Goal: Register for event/course

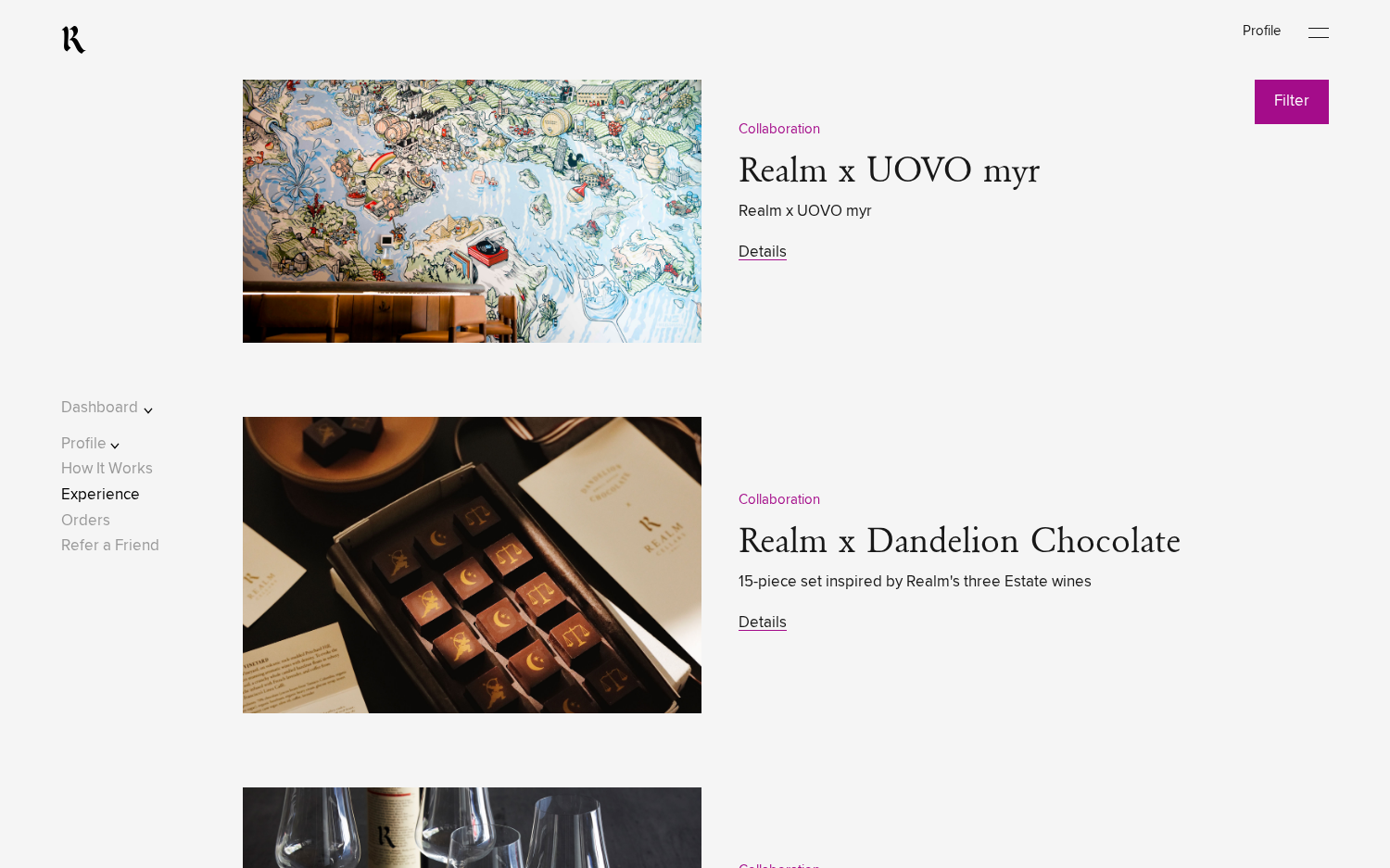
scroll to position [2595, 0]
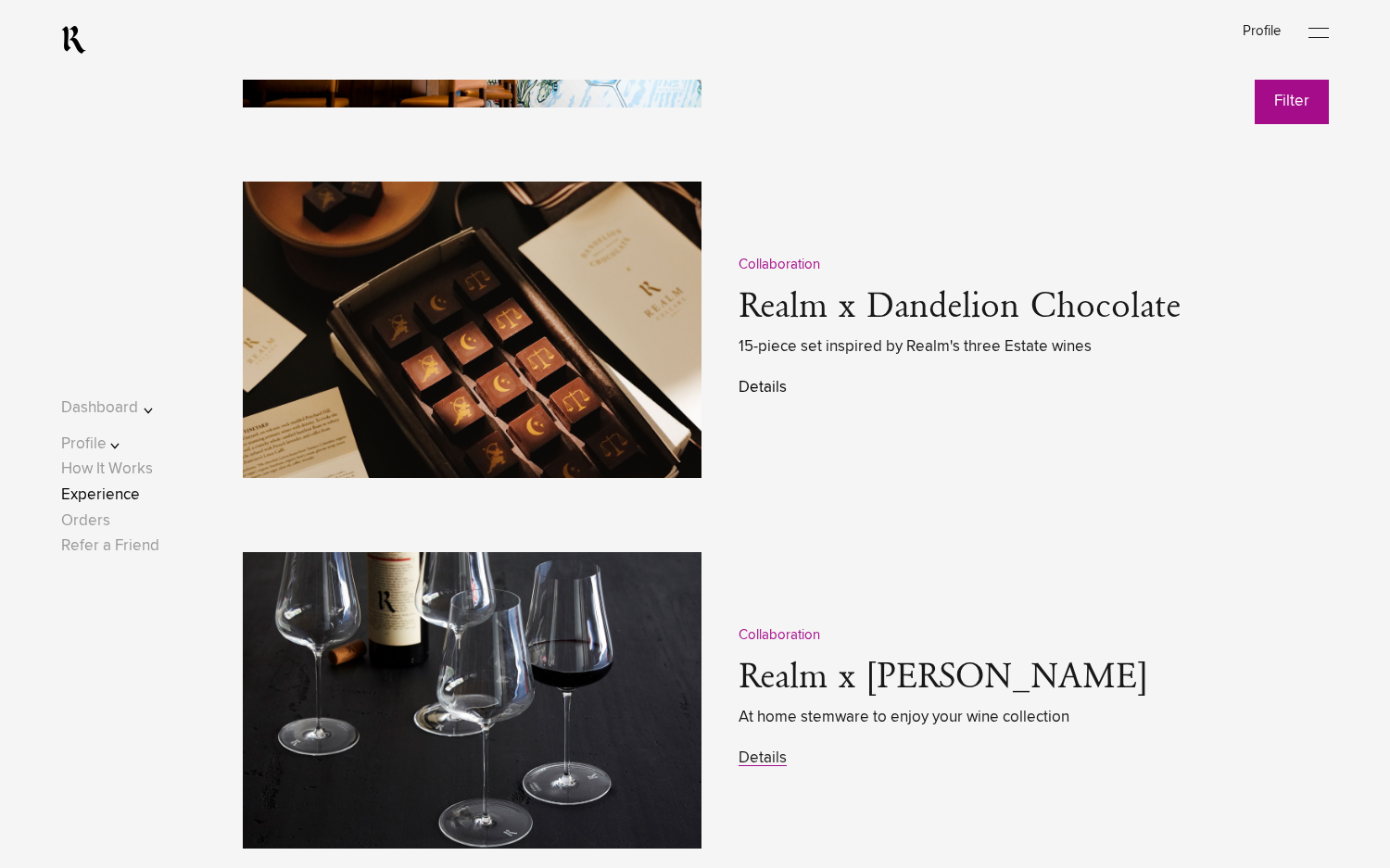
click at [764, 395] on link "Details" at bounding box center [762, 388] width 48 height 16
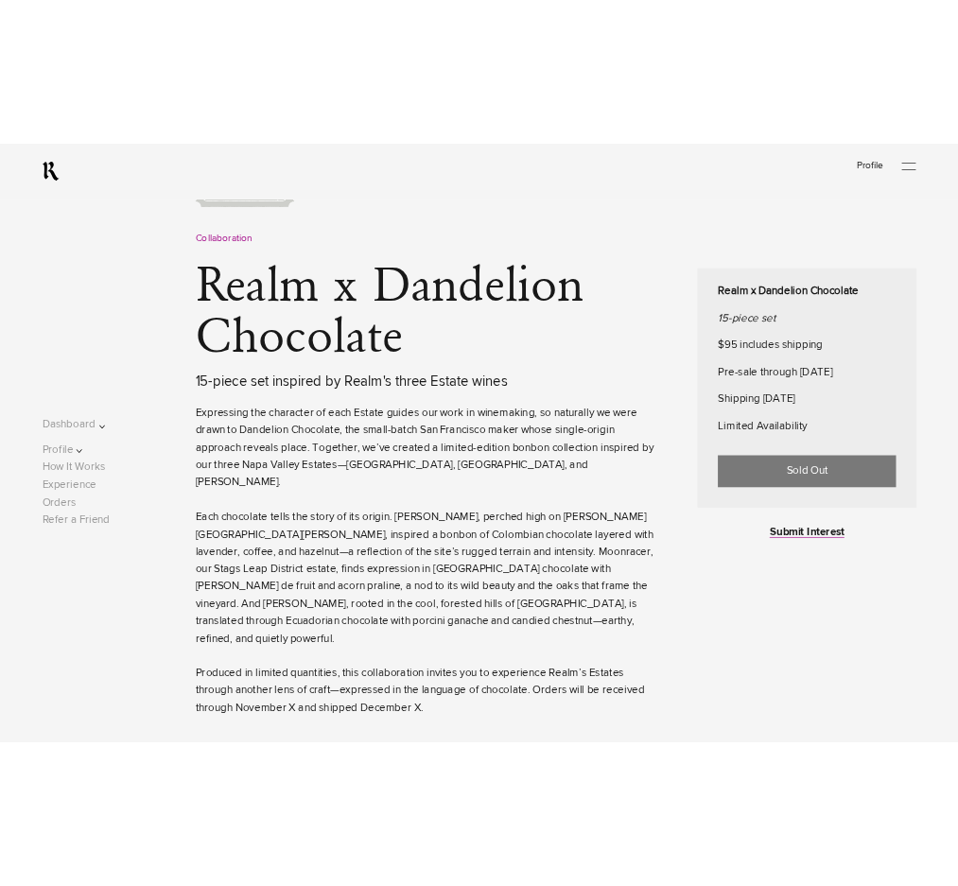
scroll to position [757, 0]
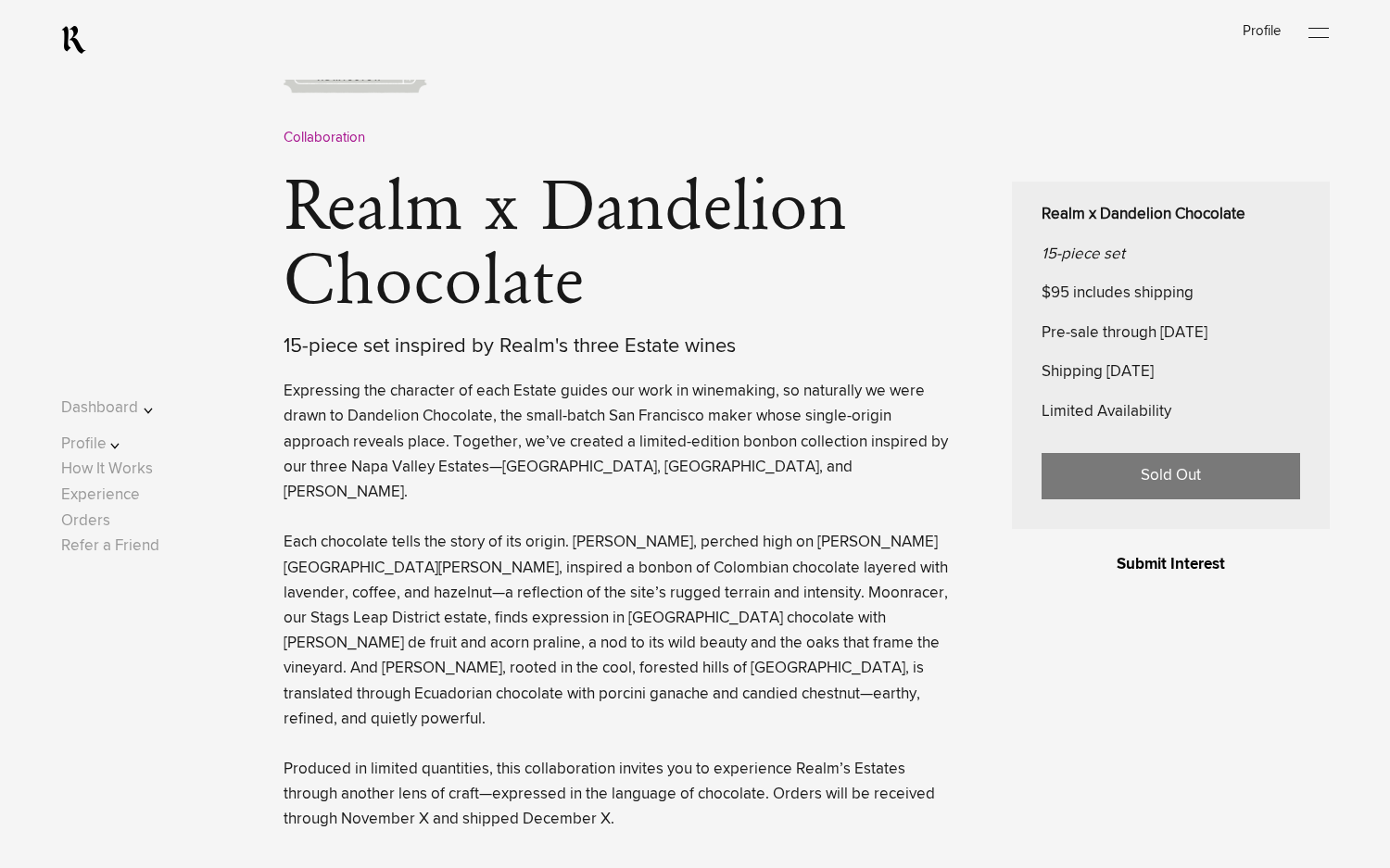
click at [1181, 573] on link "Submit Interest" at bounding box center [1171, 565] width 109 height 16
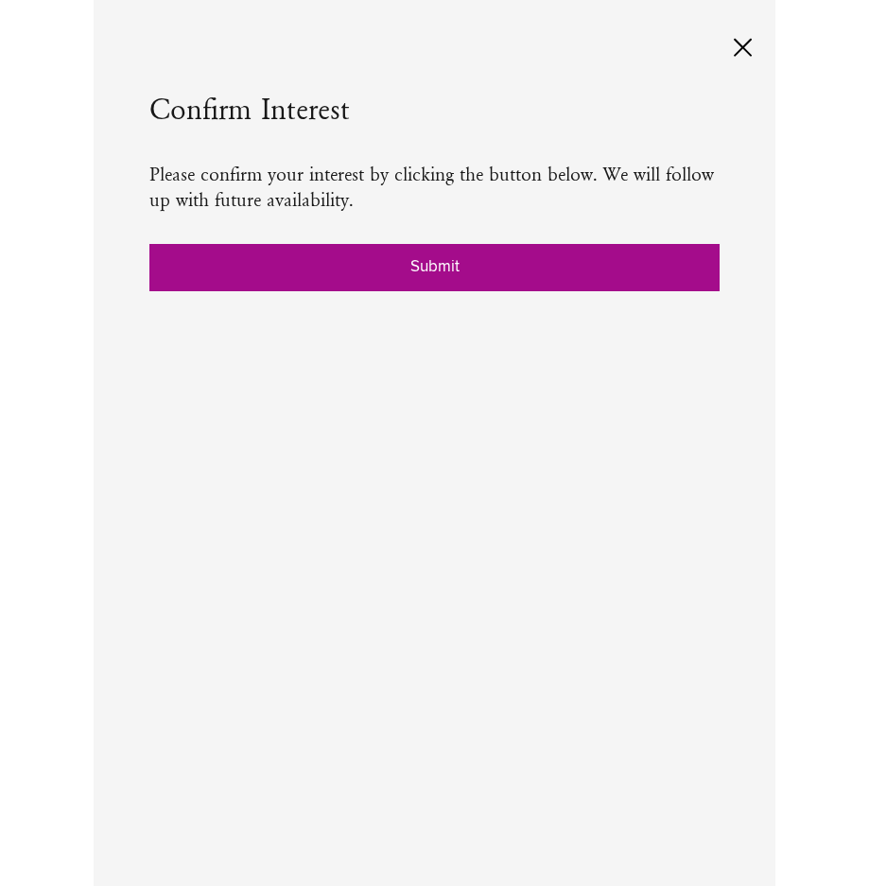
scroll to position [772, 0]
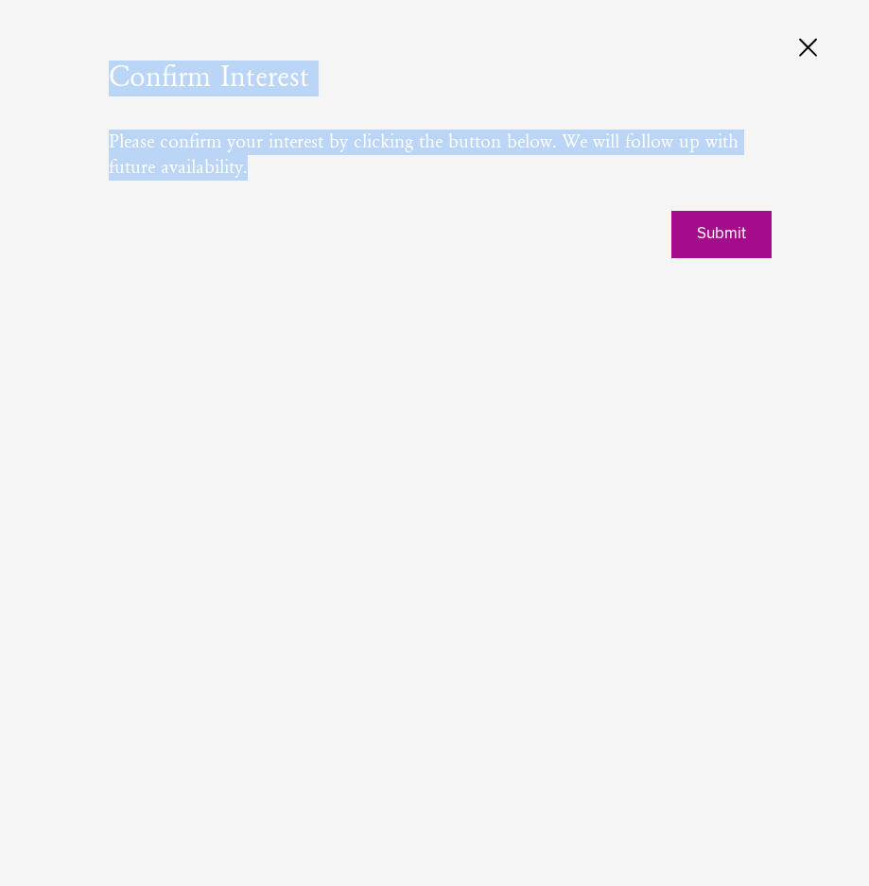
drag, startPoint x: 255, startPoint y: 175, endPoint x: 107, endPoint y: 70, distance: 181.9
click at [107, 70] on div "Confirm Interest Please confirm your interest by clicking the button below. We …" at bounding box center [434, 162] width 841 height 324
copy div "Confirm Interest Please confirm your interest by clicking the button below. We …"
click at [415, 304] on div "Confirm Interest Please confirm your interest by clicking the button below. We …" at bounding box center [434, 162] width 841 height 324
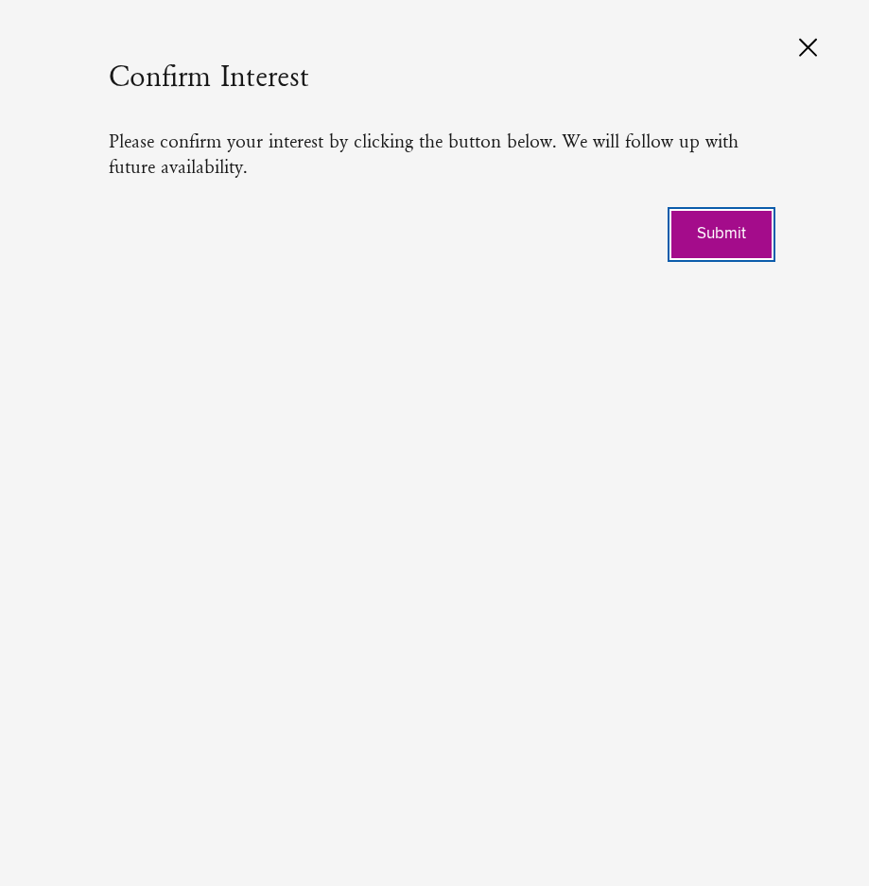
click at [716, 223] on button "Submit" at bounding box center [722, 234] width 100 height 47
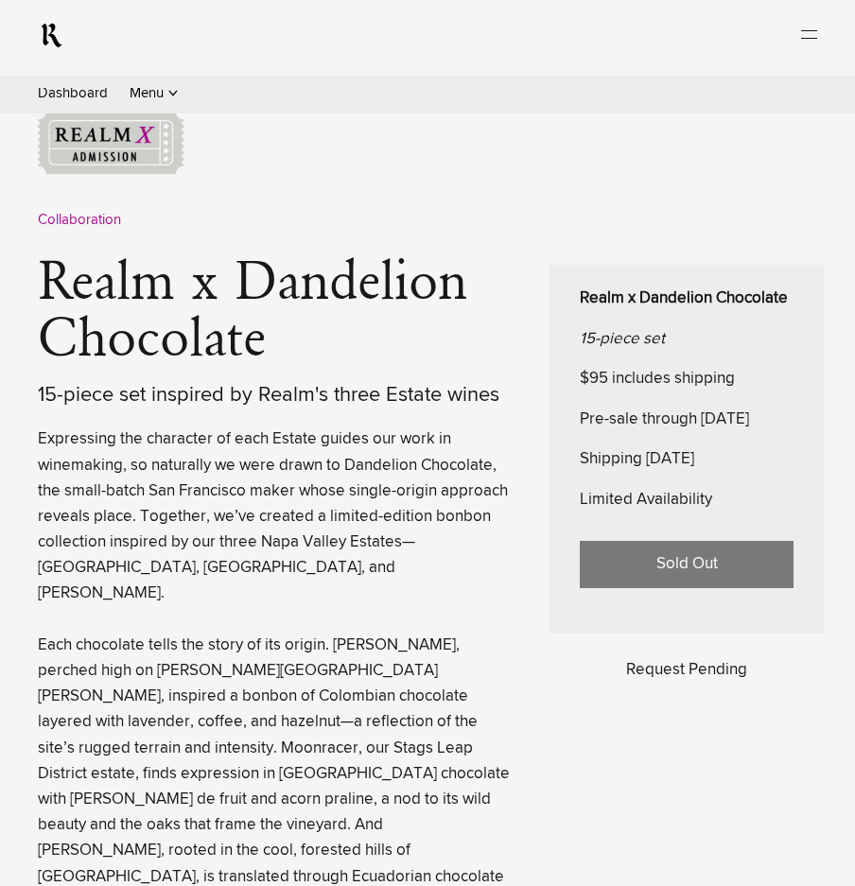
scroll to position [773, 0]
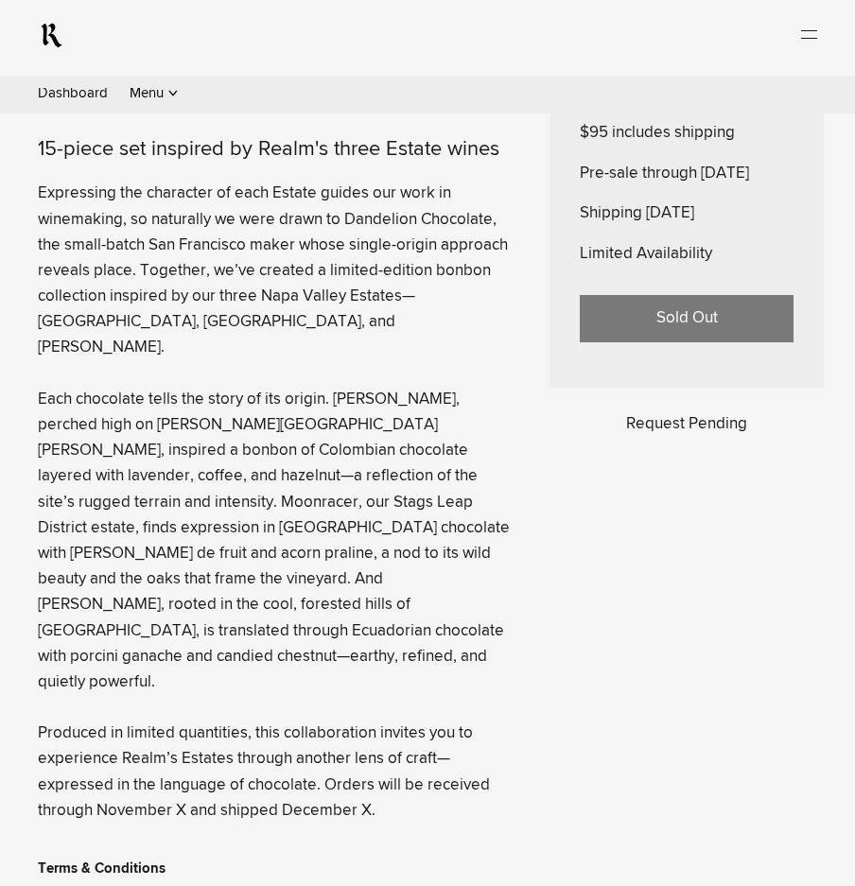
click at [687, 453] on div "Collaboration Realm x Dandelion Chocolate 15-piece set inspired by Realm's thre…" at bounding box center [431, 562] width 786 height 1394
click at [604, 535] on div "Collaboration Realm x Dandelion Chocolate 15-piece set inspired by Realm's thre…" at bounding box center [431, 562] width 786 height 1394
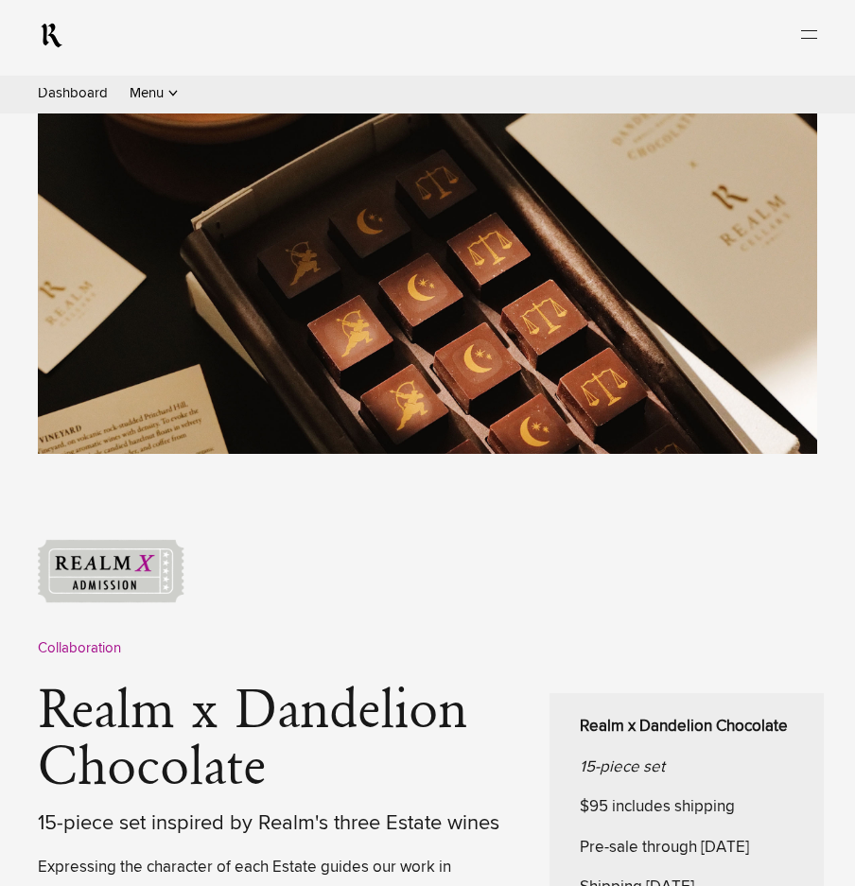
scroll to position [0, 0]
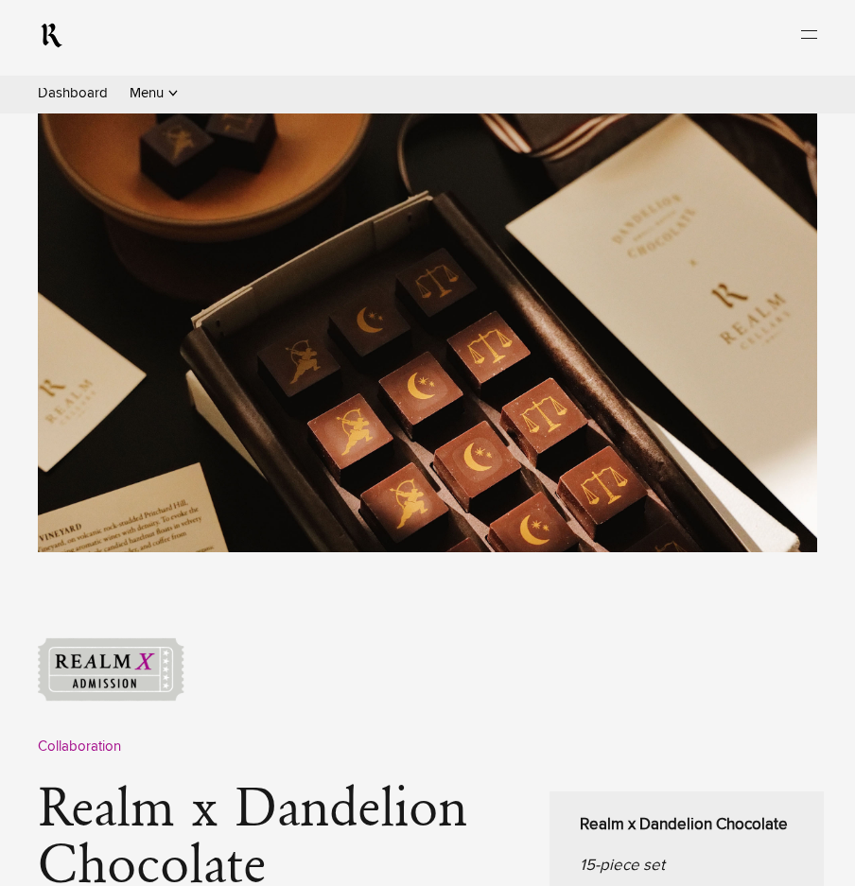
click at [695, 50] on div "Log In Profile Open Menu" at bounding box center [427, 28] width 779 height 57
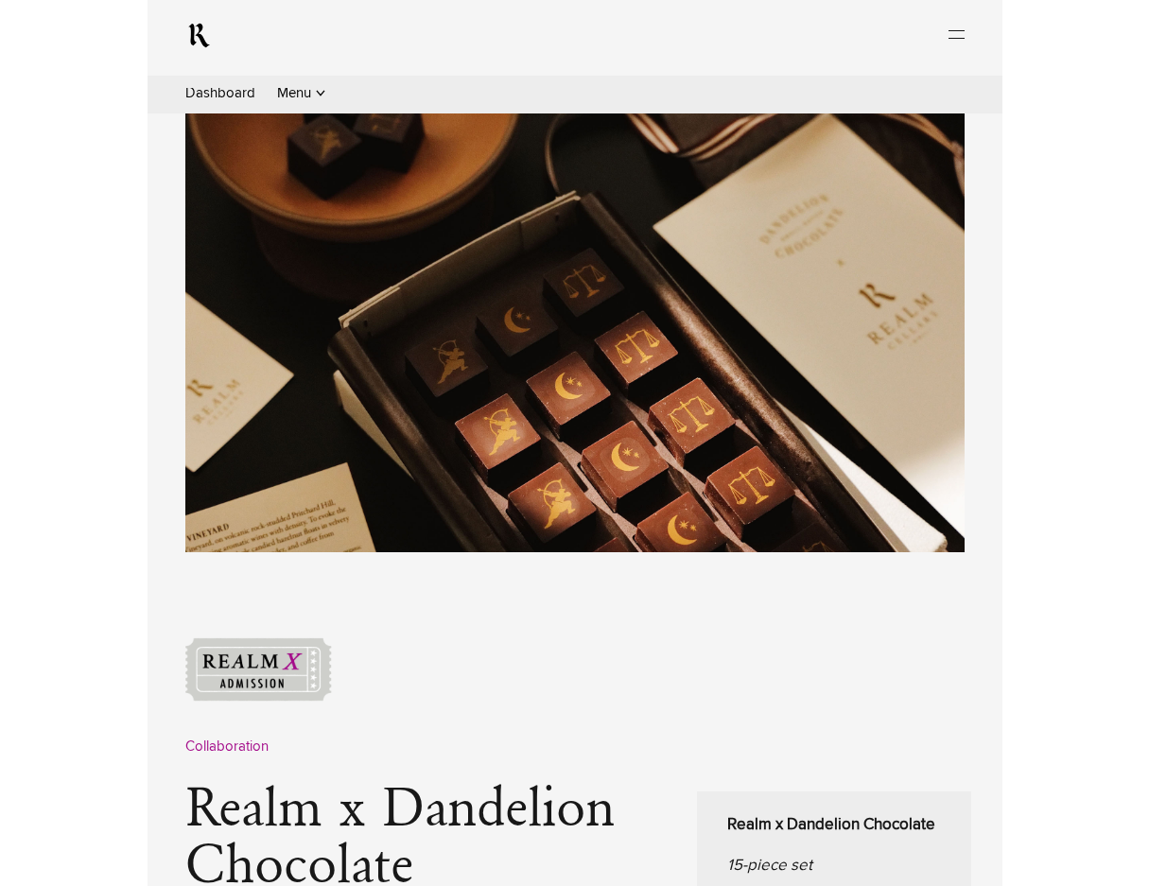
scroll to position [378, 0]
